Goal: Transaction & Acquisition: Purchase product/service

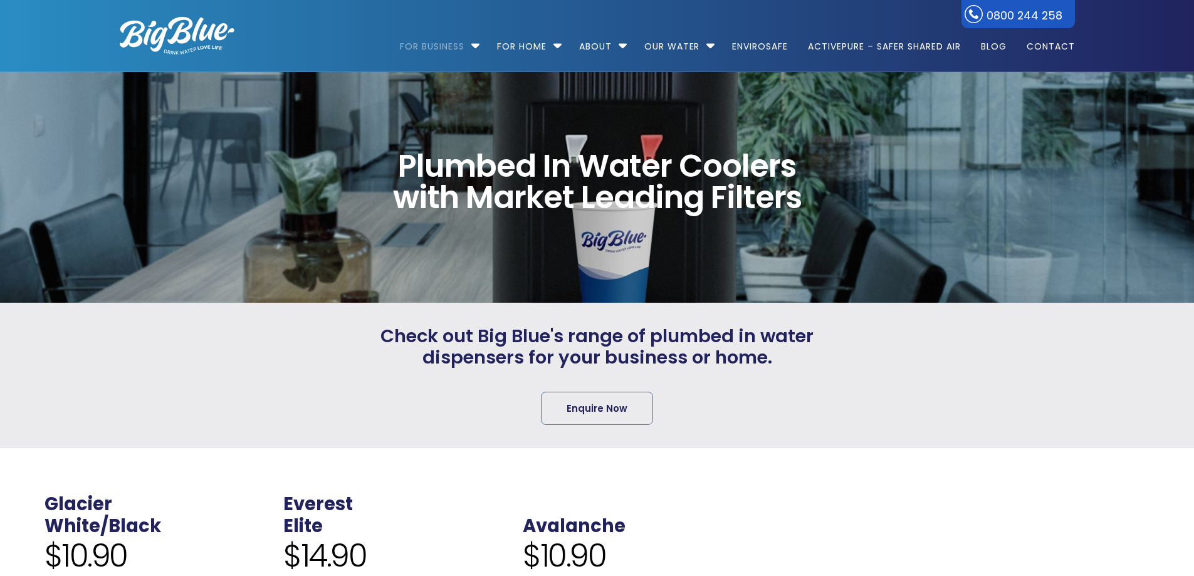
click at [446, 331] on span "Check out Big Blue's range of plumbed in water dispensers for your business or …" at bounding box center [597, 347] width 466 height 44
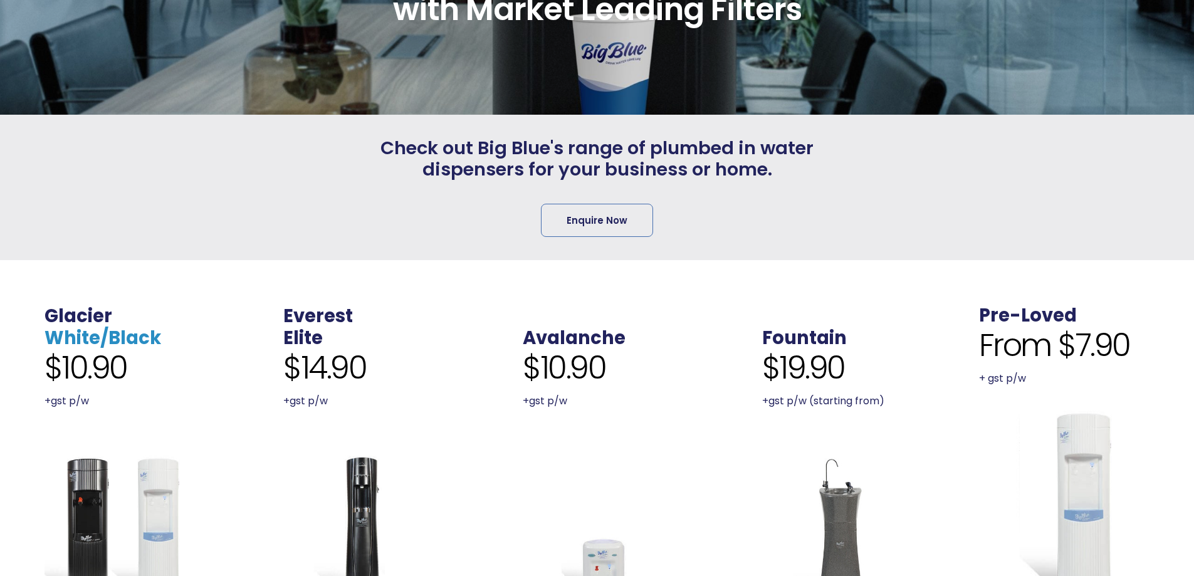
click at [124, 328] on link "White/Black" at bounding box center [103, 337] width 117 height 25
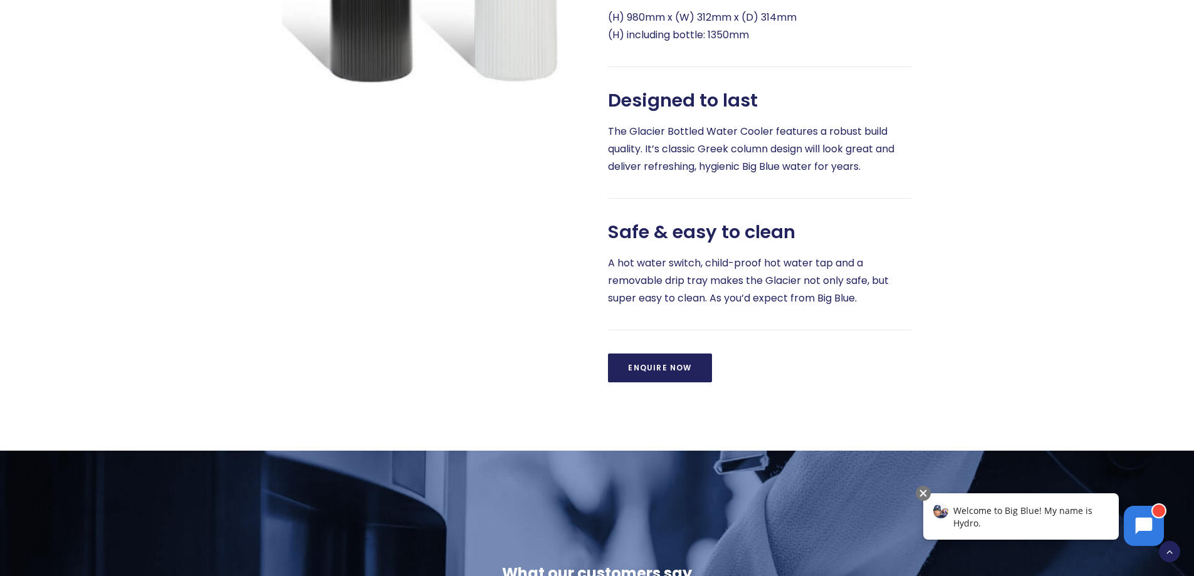
scroll to position [564, 0]
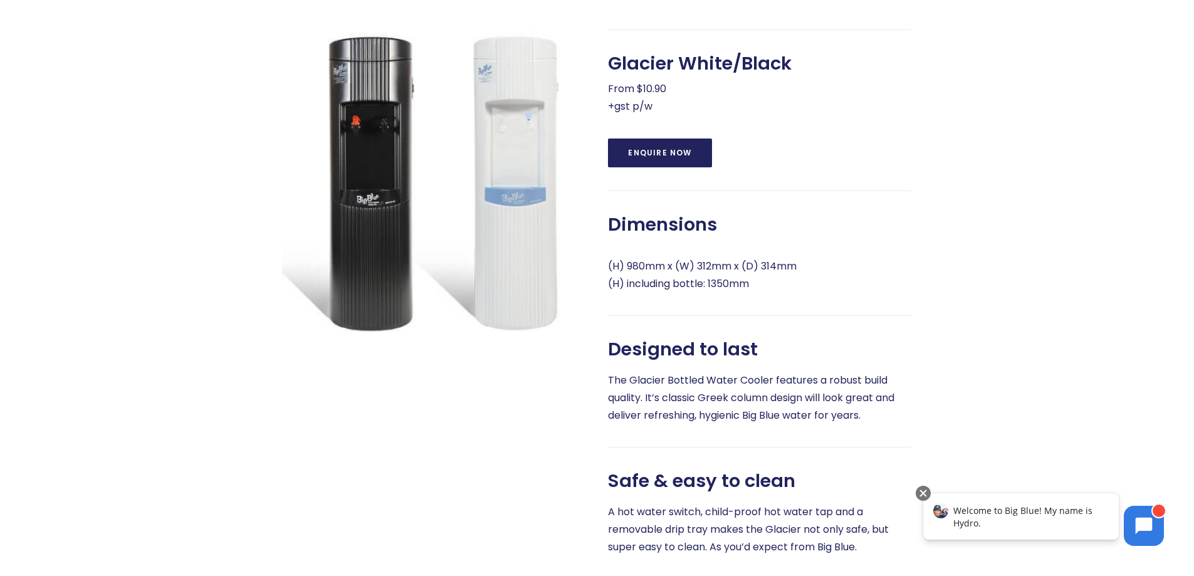
click at [936, 118] on div at bounding box center [992, 330] width 163 height 602
